Goal: Task Accomplishment & Management: Manage account settings

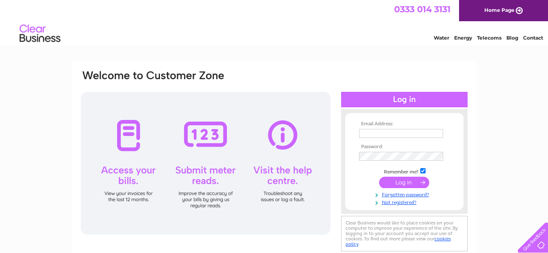
type input "[EMAIL_ADDRESS][DOMAIN_NAME]"
click at [404, 183] on input "submit" at bounding box center [404, 182] width 50 height 11
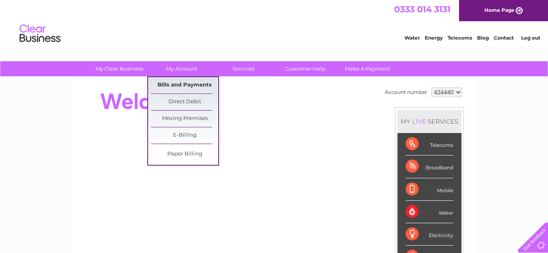
click at [166, 86] on link "Bills and Payments" at bounding box center [184, 85] width 67 height 16
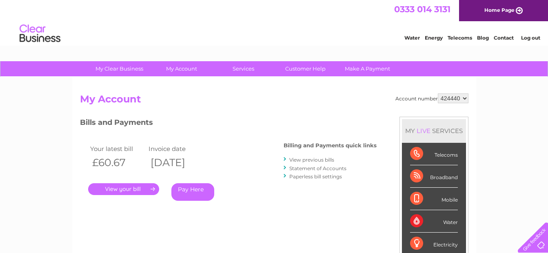
click at [135, 188] on link "." at bounding box center [123, 189] width 71 height 12
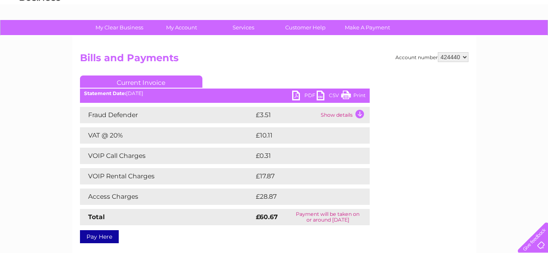
scroll to position [41, 0]
click at [308, 94] on link "PDF" at bounding box center [304, 97] width 24 height 12
